Goal: Information Seeking & Learning: Learn about a topic

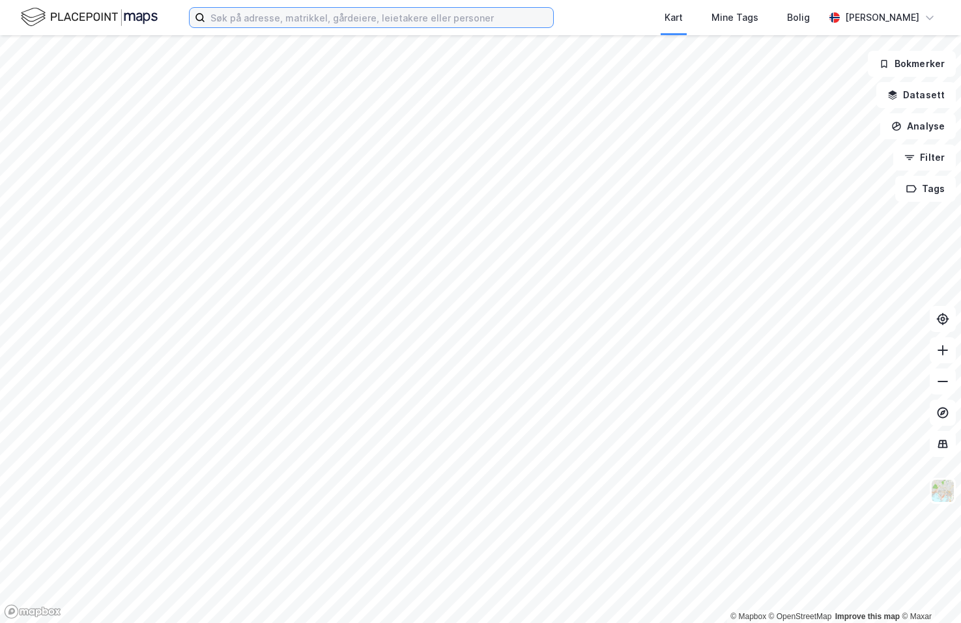
click at [289, 19] on input at bounding box center [379, 18] width 348 height 20
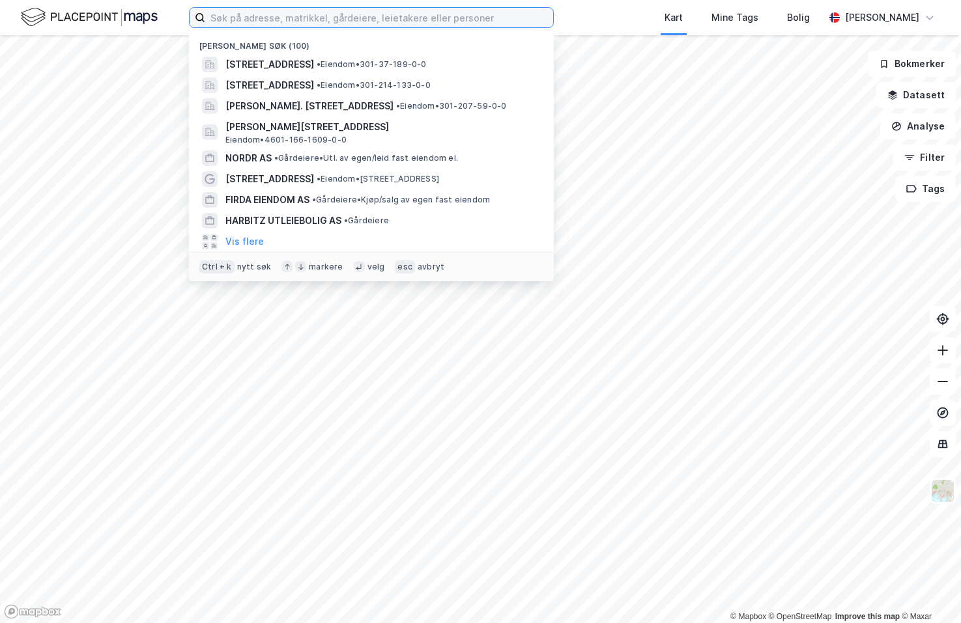
paste input "Greenwich Land Securities AS"
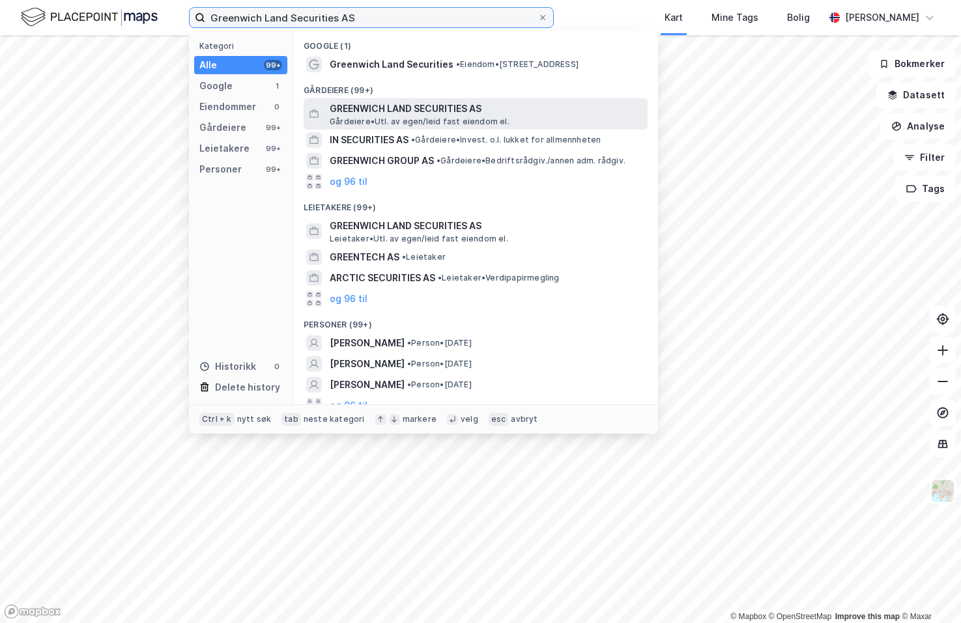
type input "Greenwich Land Securities AS"
click at [416, 111] on span "GREENWICH LAND SECURITIES AS" at bounding box center [486, 109] width 313 height 16
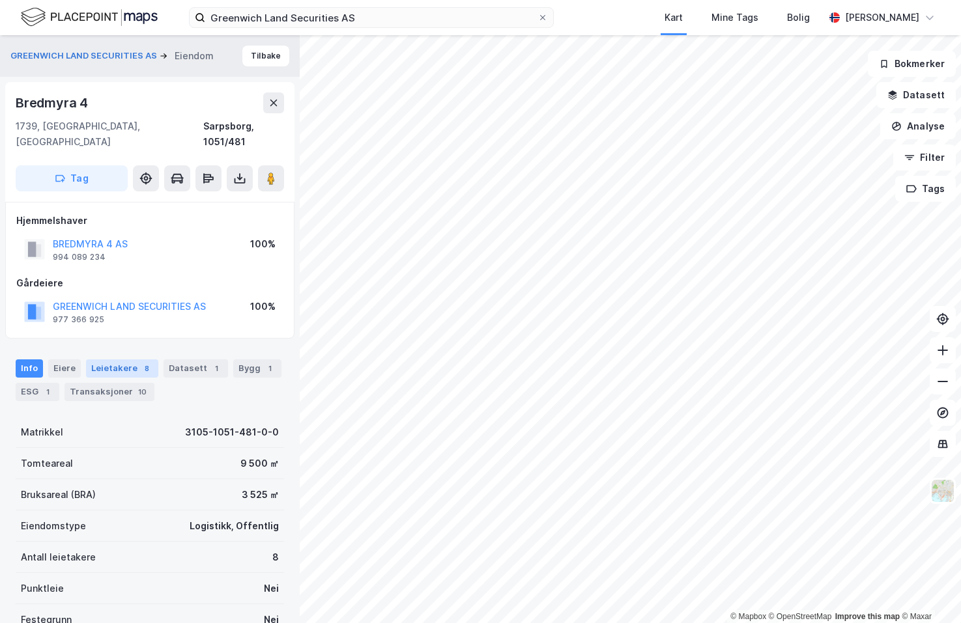
click at [112, 360] on div "Leietakere 8" at bounding box center [122, 369] width 72 height 18
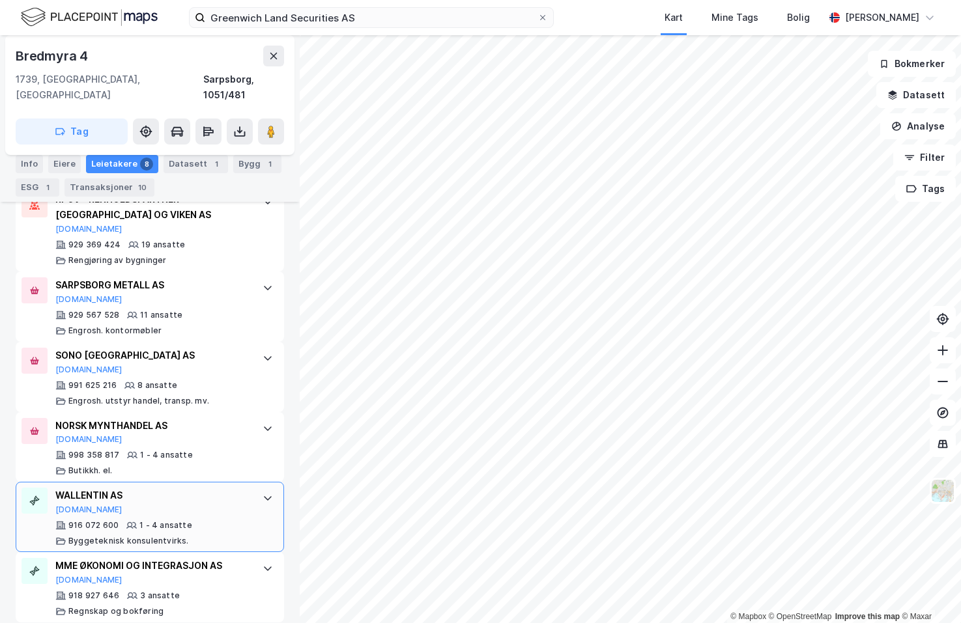
scroll to position [266, 0]
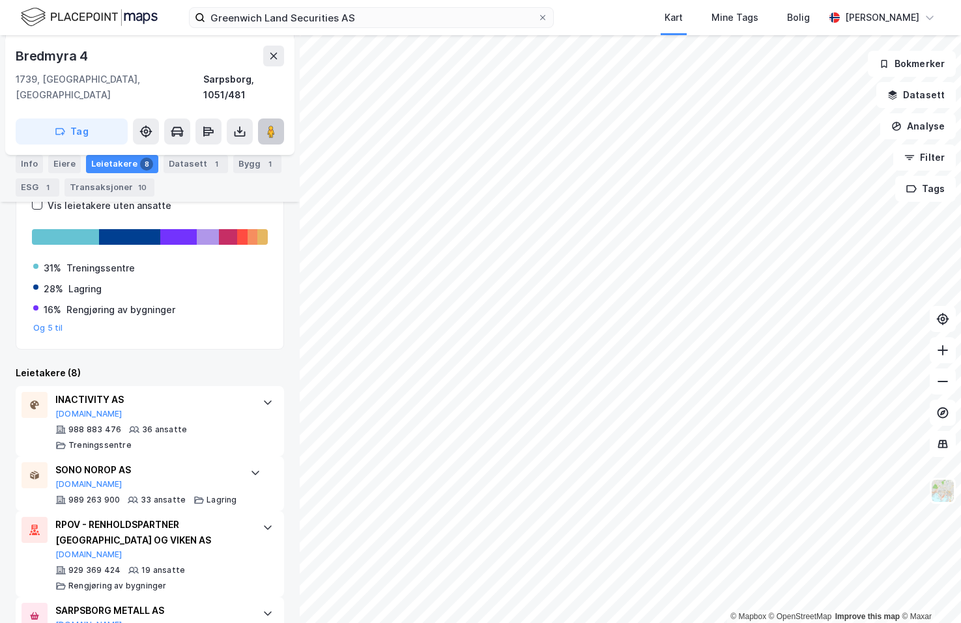
click at [274, 125] on image at bounding box center [271, 131] width 8 height 13
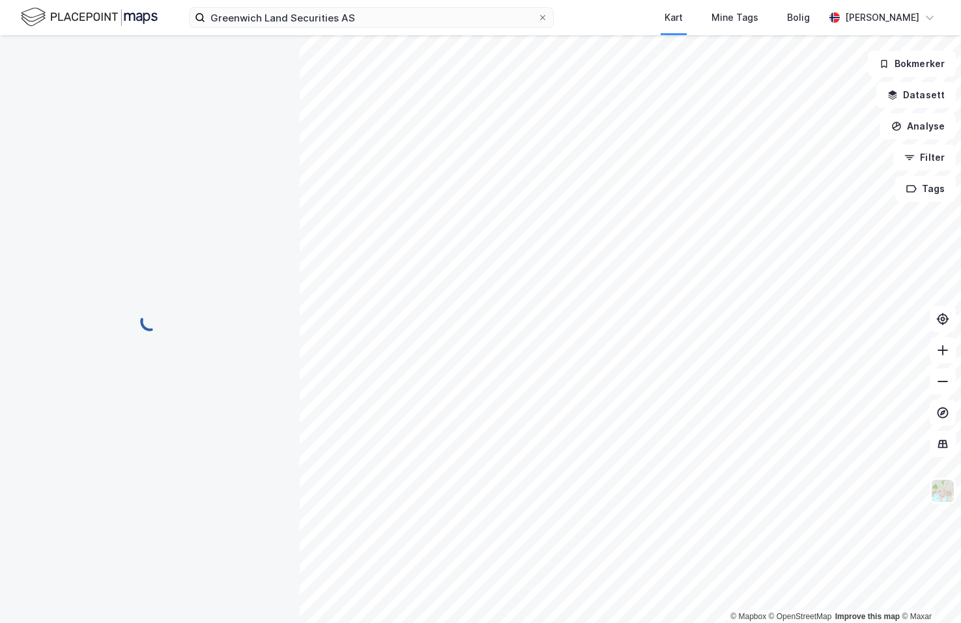
scroll to position [0, 0]
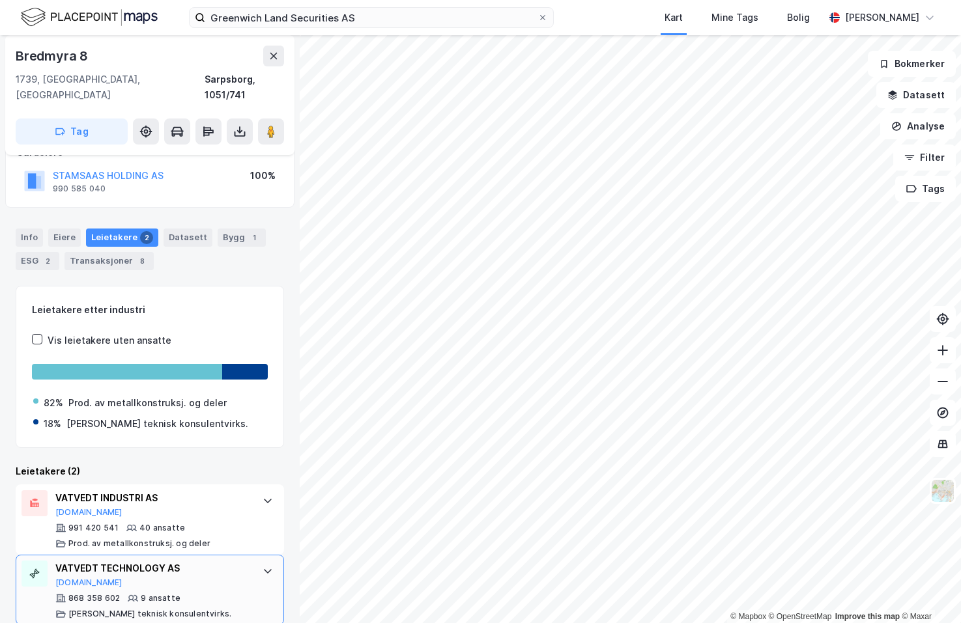
scroll to position [91, 0]
